Goal: Find specific page/section: Find specific page/section

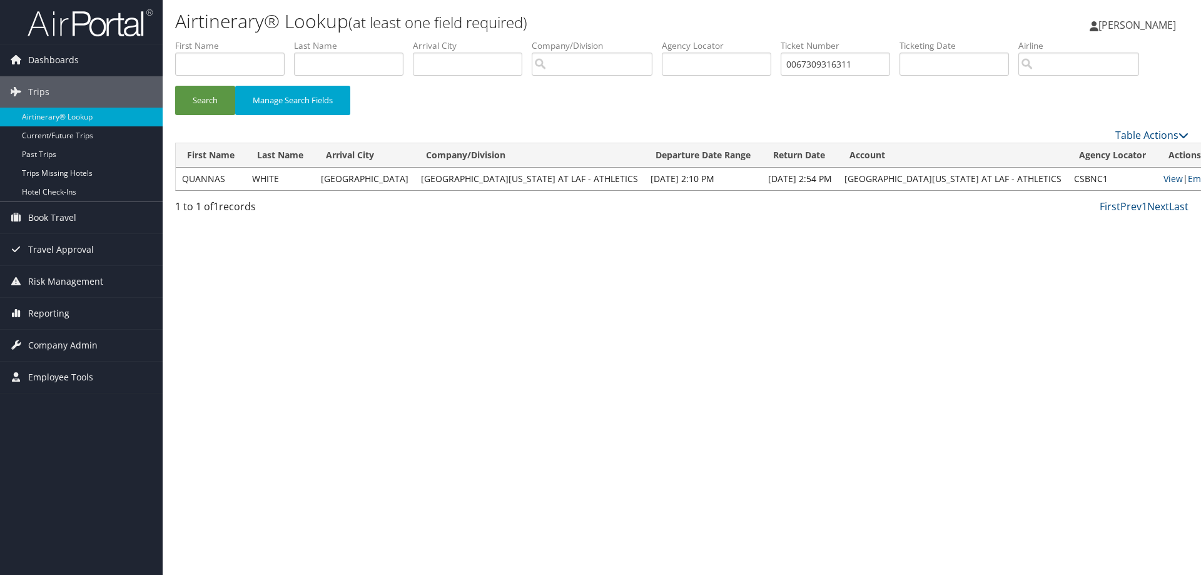
click at [80, 19] on img at bounding box center [90, 22] width 125 height 29
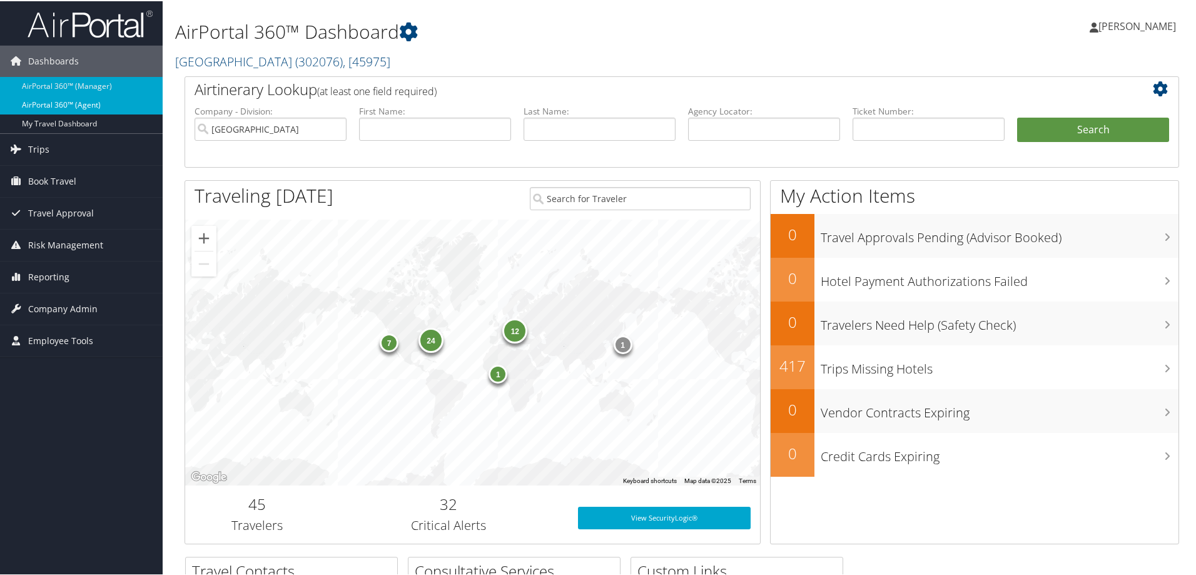
click at [103, 102] on link "AirPortal 360™ (Agent)" at bounding box center [81, 103] width 163 height 19
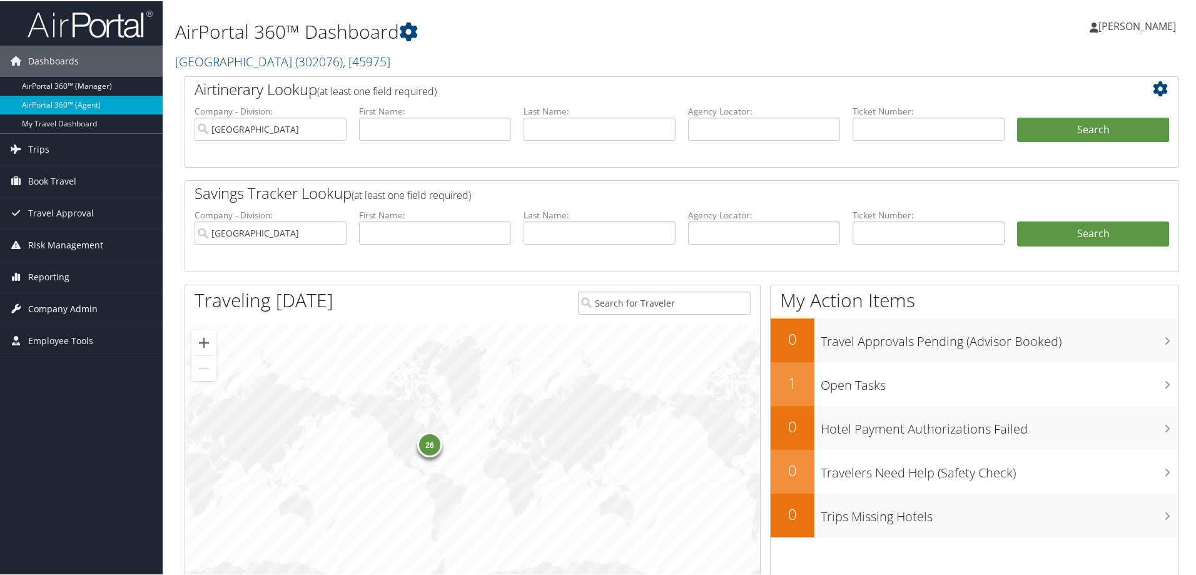
click at [76, 309] on span "Company Admin" at bounding box center [62, 307] width 69 height 31
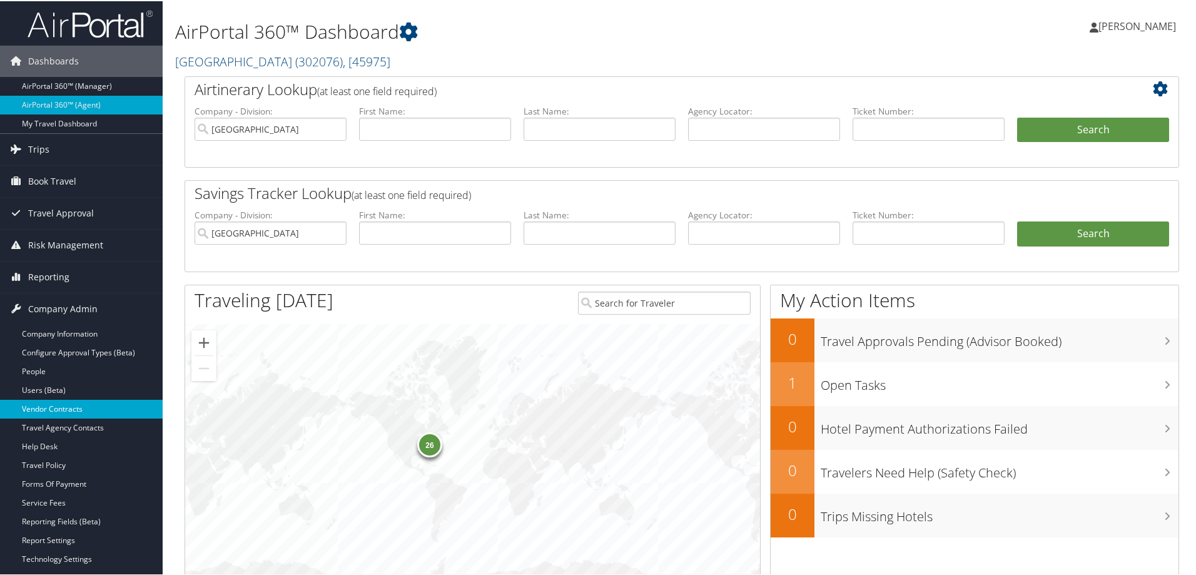
click at [49, 408] on link "Vendor Contracts" at bounding box center [81, 407] width 163 height 19
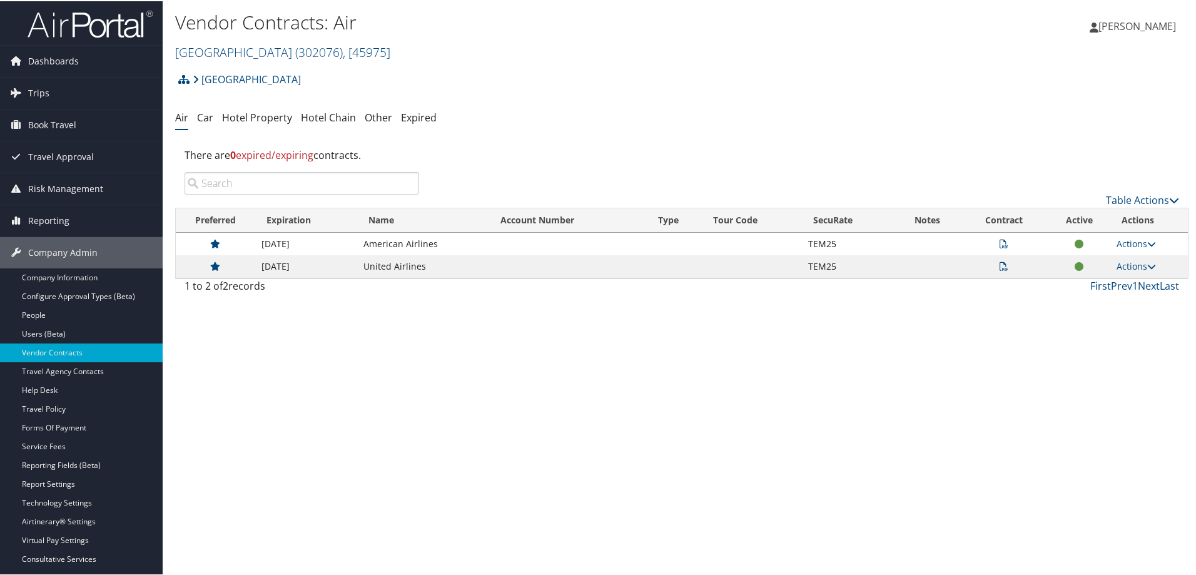
click at [999, 246] on icon at bounding box center [1003, 242] width 9 height 9
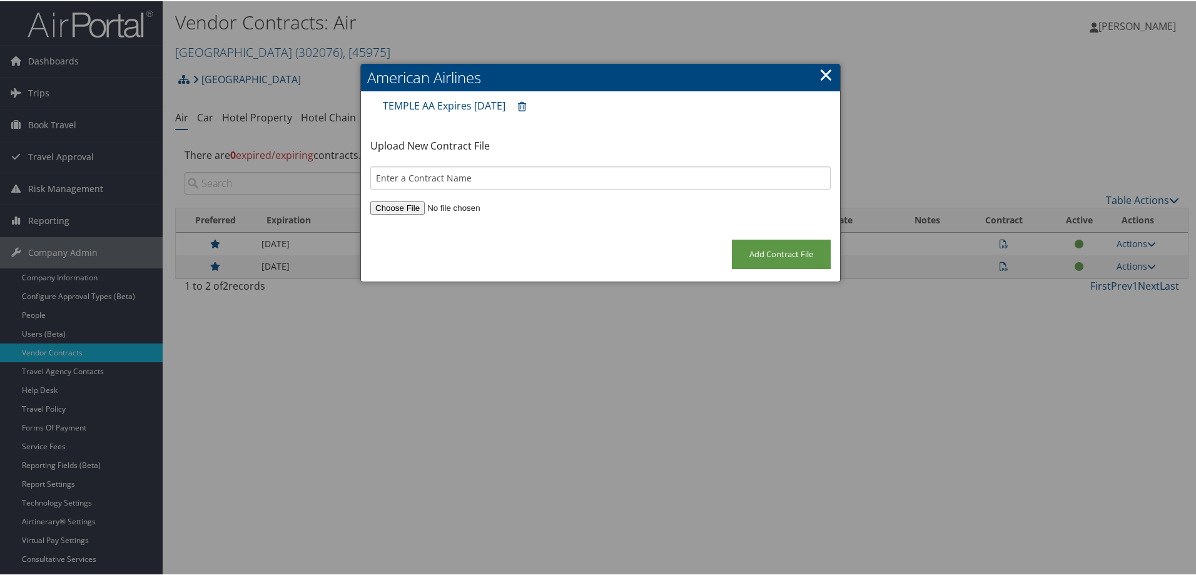
click at [819, 71] on link "×" at bounding box center [826, 73] width 14 height 25
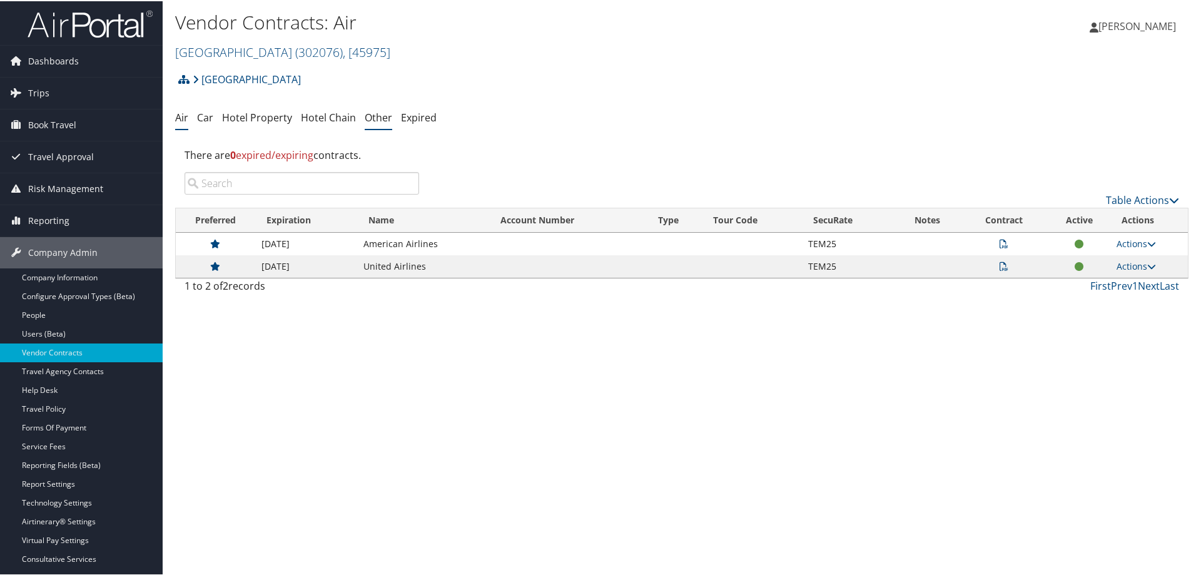
click at [377, 116] on link "Other" at bounding box center [379, 116] width 28 height 14
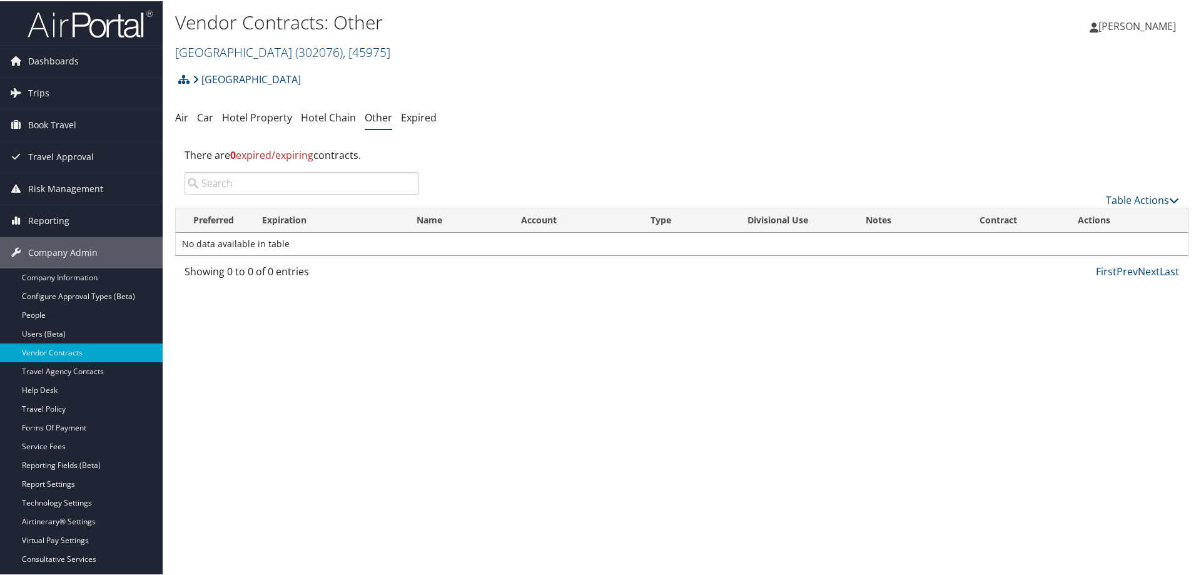
click at [174, 113] on div "Vendor Contracts: Other Temple University ( 302076 ) , [ 45975 ] State of Louis…" at bounding box center [682, 287] width 1038 height 575
click at [181, 114] on link "Air" at bounding box center [181, 116] width 13 height 14
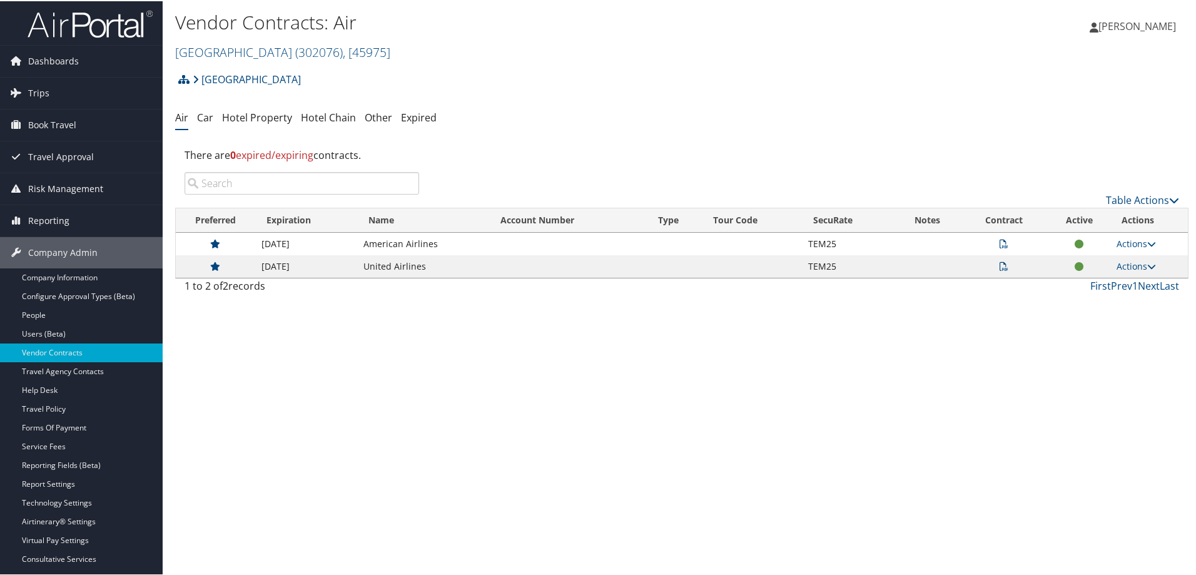
scroll to position [63, 0]
